Goal: Check status: Check status

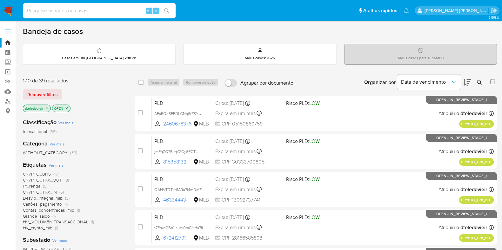
click at [66, 12] on input at bounding box center [99, 11] width 152 height 8
paste input "489519442"
type input "489519442"
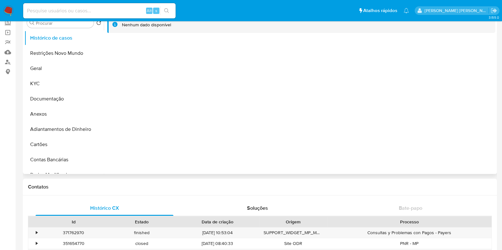
select select "10"
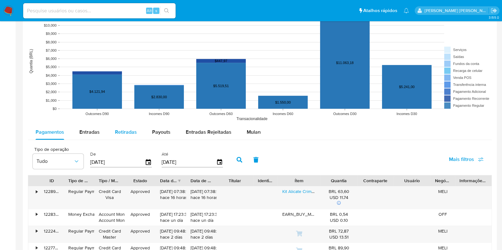
scroll to position [476, 0]
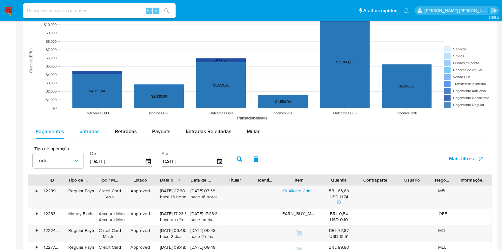
click at [92, 131] on span "Entradas" at bounding box center [89, 131] width 20 height 7
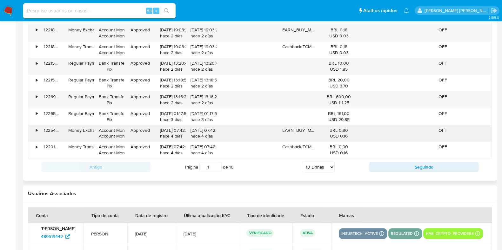
scroll to position [674, 0]
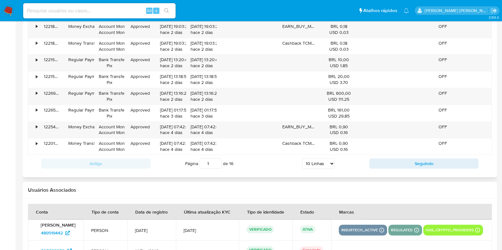
click at [319, 162] on select "5 Linhas 10 Linhas 20 Linhas 25 Linhas 50 Linhas 100 Linhas" at bounding box center [318, 163] width 33 height 11
select select "100"
click at [302, 158] on select "5 Linhas 10 Linhas 20 Linhas 25 Linhas 50 Linhas 100 Linhas" at bounding box center [318, 163] width 33 height 11
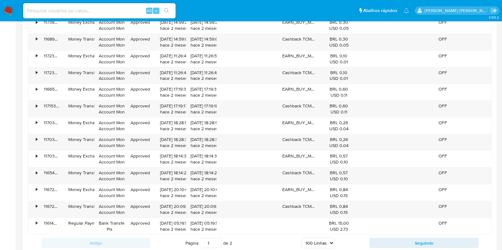
scroll to position [2238, 0]
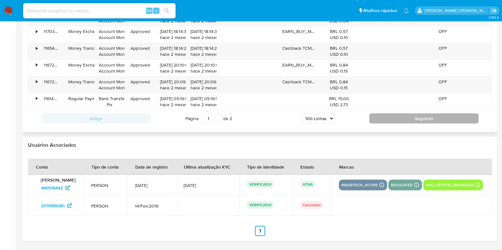
click at [386, 114] on button "Seguindo" at bounding box center [423, 119] width 109 height 10
type input "2"
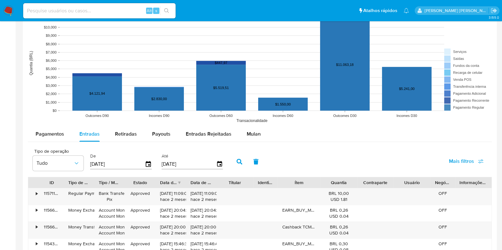
scroll to position [522, 0]
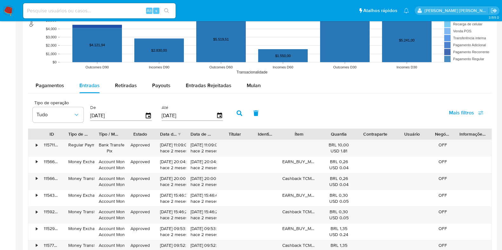
click at [118, 113] on input "[DATE]" at bounding box center [117, 116] width 55 height 10
type input "01/04/202_"
type input "5_/__/____"
type input "[DATE]"
type input "31/04/2025"
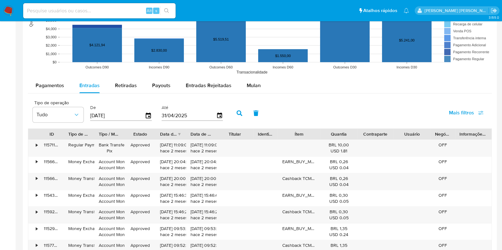
click button "button" at bounding box center [239, 113] width 17 height 15
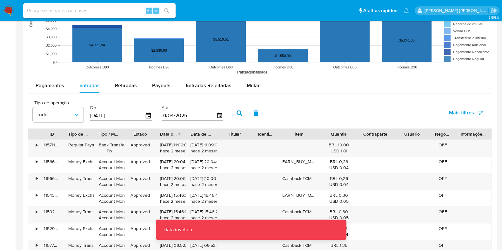
click at [191, 115] on input "31/04/2025" at bounding box center [189, 116] width 55 height 10
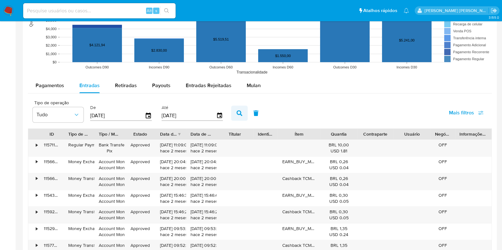
type input "[DATE]"
click at [240, 113] on button "button" at bounding box center [239, 113] width 17 height 15
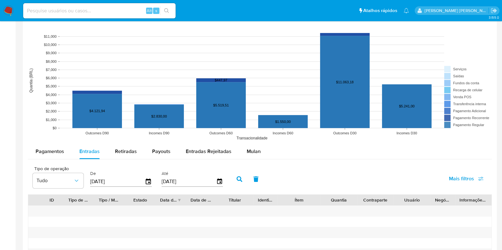
scroll to position [476, 0]
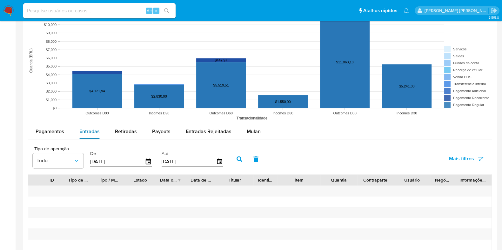
click at [100, 136] on button "Entradas" at bounding box center [90, 131] width 36 height 15
click at [95, 135] on span "Entradas" at bounding box center [89, 131] width 20 height 7
click at [114, 158] on input "[DATE]" at bounding box center [117, 162] width 55 height 10
click at [120, 159] on input "text" at bounding box center [117, 162] width 55 height 10
type input "[DATE]"
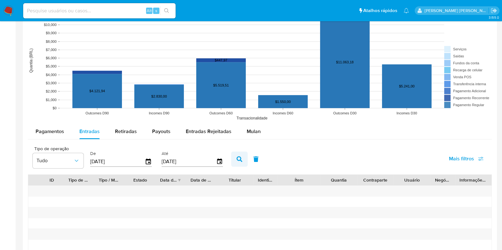
type input "[DATE]"
click at [238, 161] on icon "button" at bounding box center [239, 159] width 6 height 6
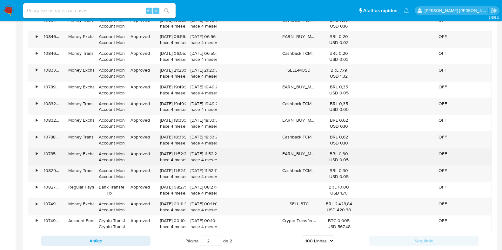
scroll to position [1785, 0]
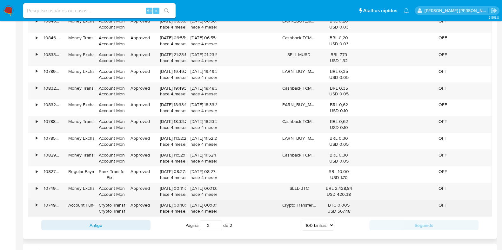
click at [37, 202] on div "•" at bounding box center [37, 205] width 2 height 6
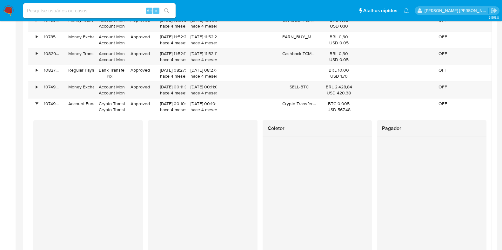
scroll to position [1904, 0]
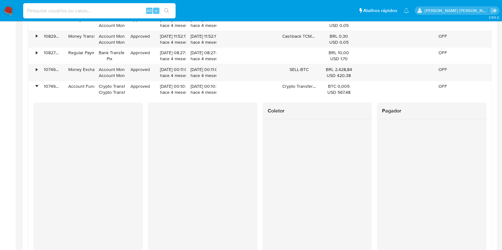
click at [60, 13] on input at bounding box center [99, 11] width 152 height 8
paste input "282063580"
type input "282063580"
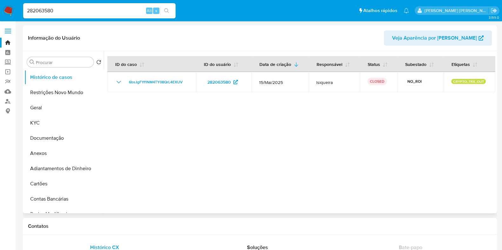
select select "10"
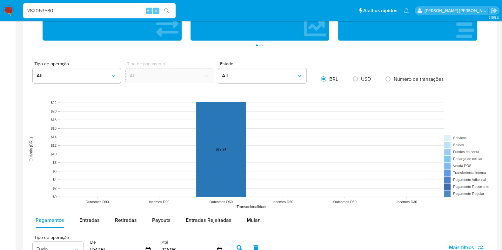
scroll to position [515, 0]
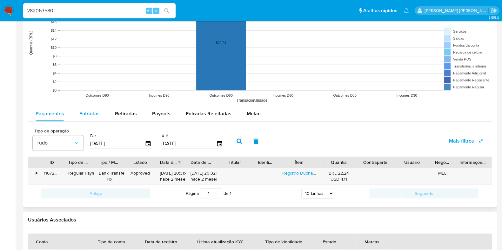
click at [86, 115] on span "Entradas" at bounding box center [89, 113] width 20 height 7
select select "10"
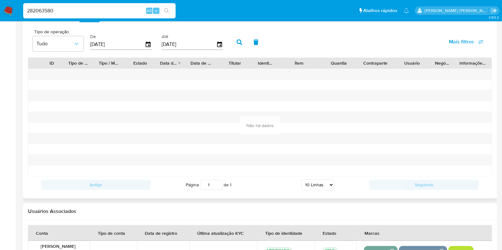
scroll to position [522, 0]
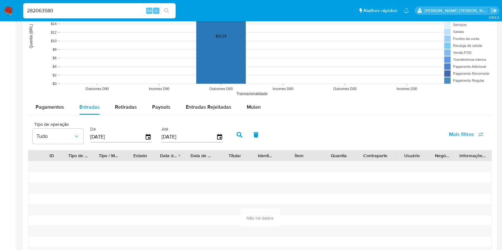
click at [123, 136] on input "[DATE]" at bounding box center [117, 137] width 55 height 10
type input "[DATE]"
click button "button" at bounding box center [239, 134] width 17 height 15
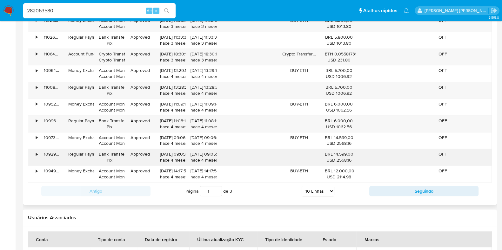
scroll to position [681, 0]
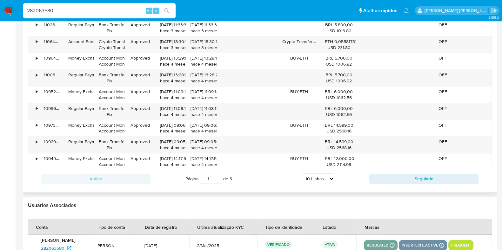
click at [318, 175] on select "5 Linhas 10 Linhas 20 Linhas 25 Linhas 50 Linhas 100 Linhas" at bounding box center [318, 179] width 33 height 11
select select "100"
click at [302, 174] on select "5 Linhas 10 Linhas 20 Linhas 25 Linhas 50 Linhas 100 Linhas" at bounding box center [318, 179] width 33 height 11
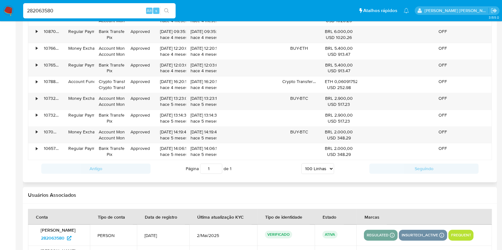
scroll to position [879, 0]
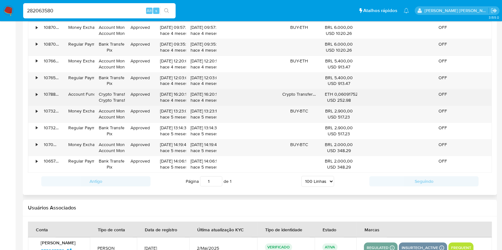
click at [35, 91] on div "•" at bounding box center [33, 97] width 11 height 17
